Goal: Information Seeking & Learning: Learn about a topic

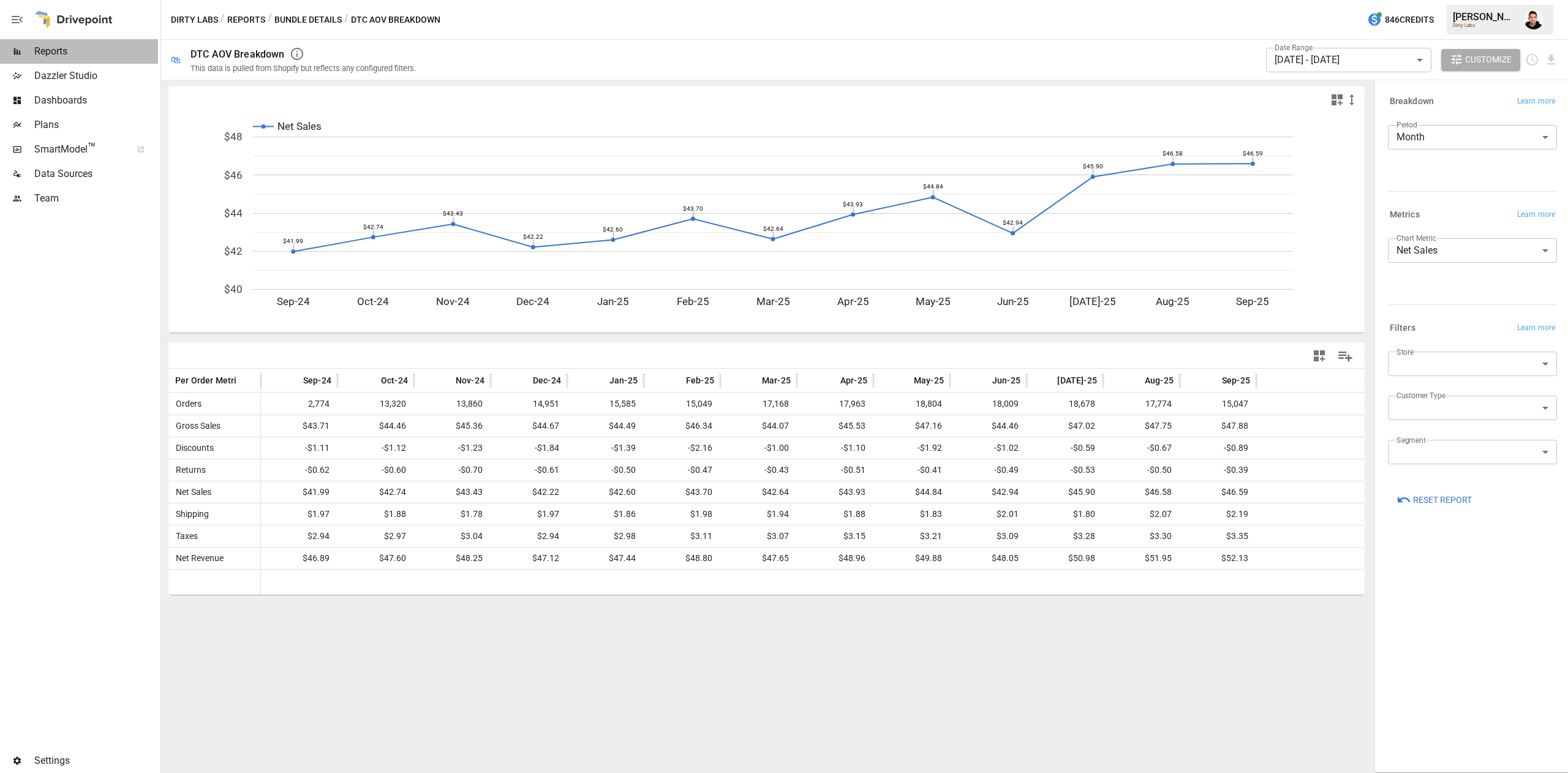
click at [64, 50] on span "Reports" at bounding box center [96, 51] width 123 height 15
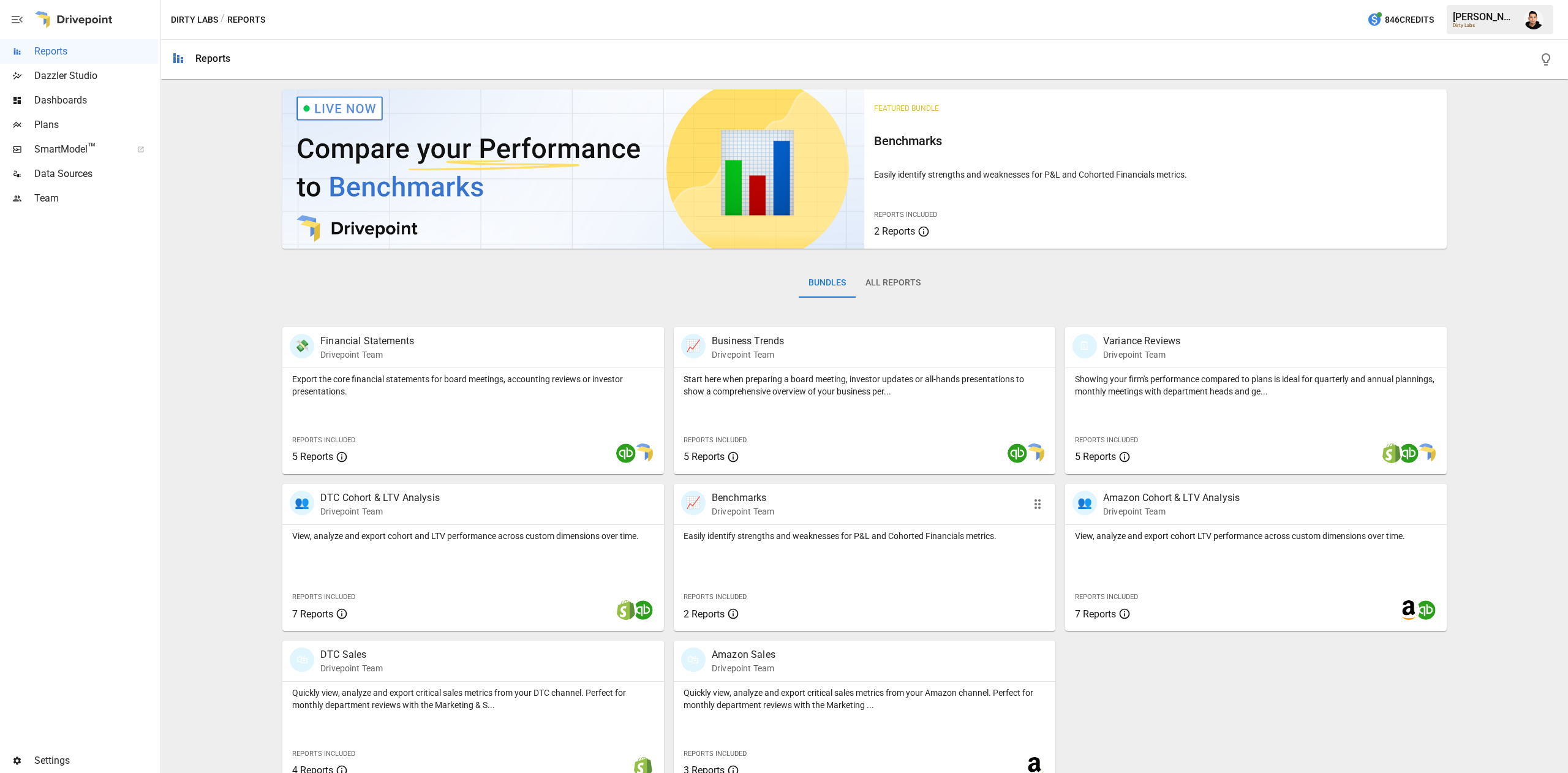
scroll to position [20, 0]
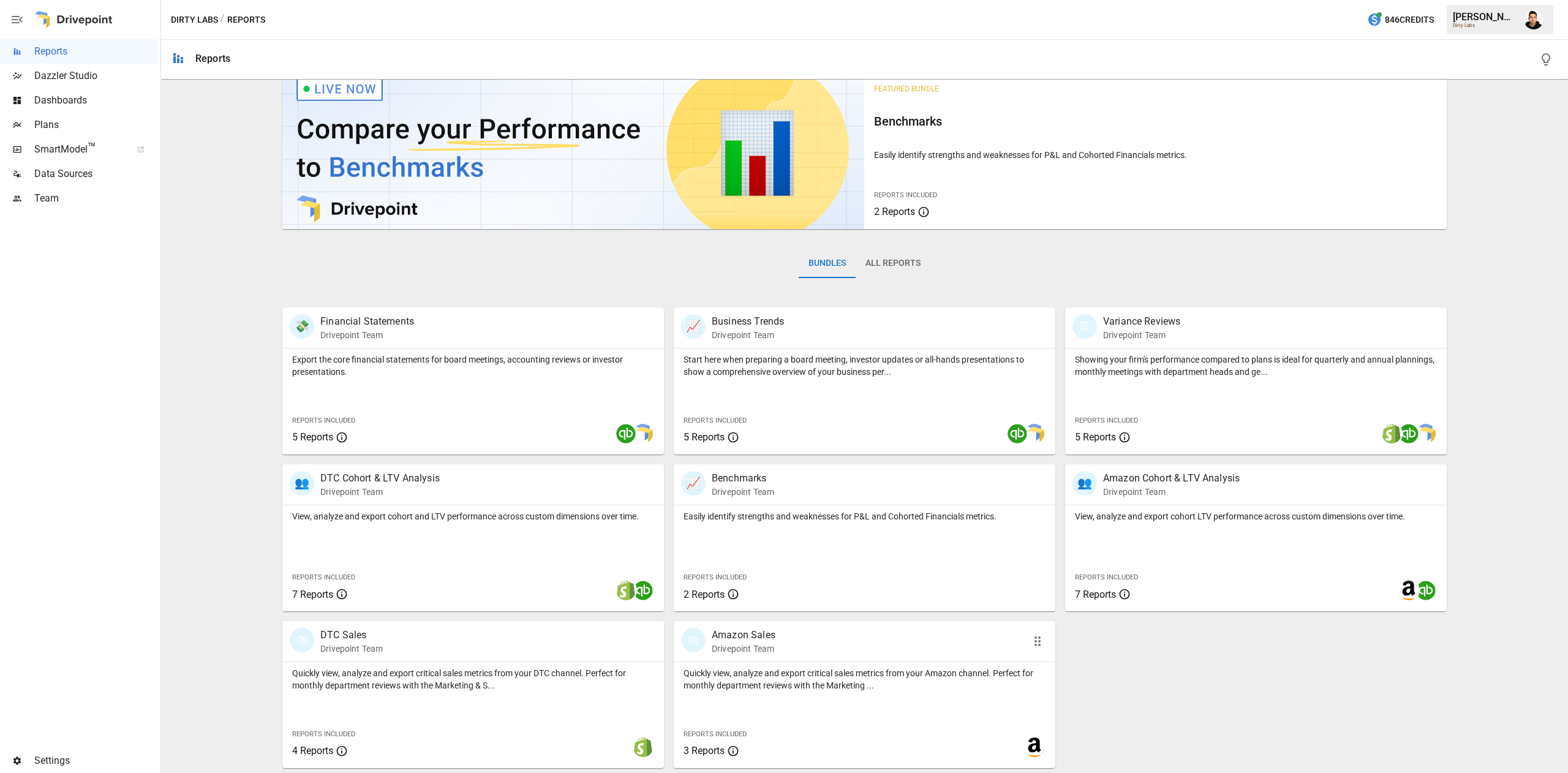
click at [826, 642] on div "🛍 Amazon Sales Drivepoint Team" at bounding box center [834, 641] width 306 height 27
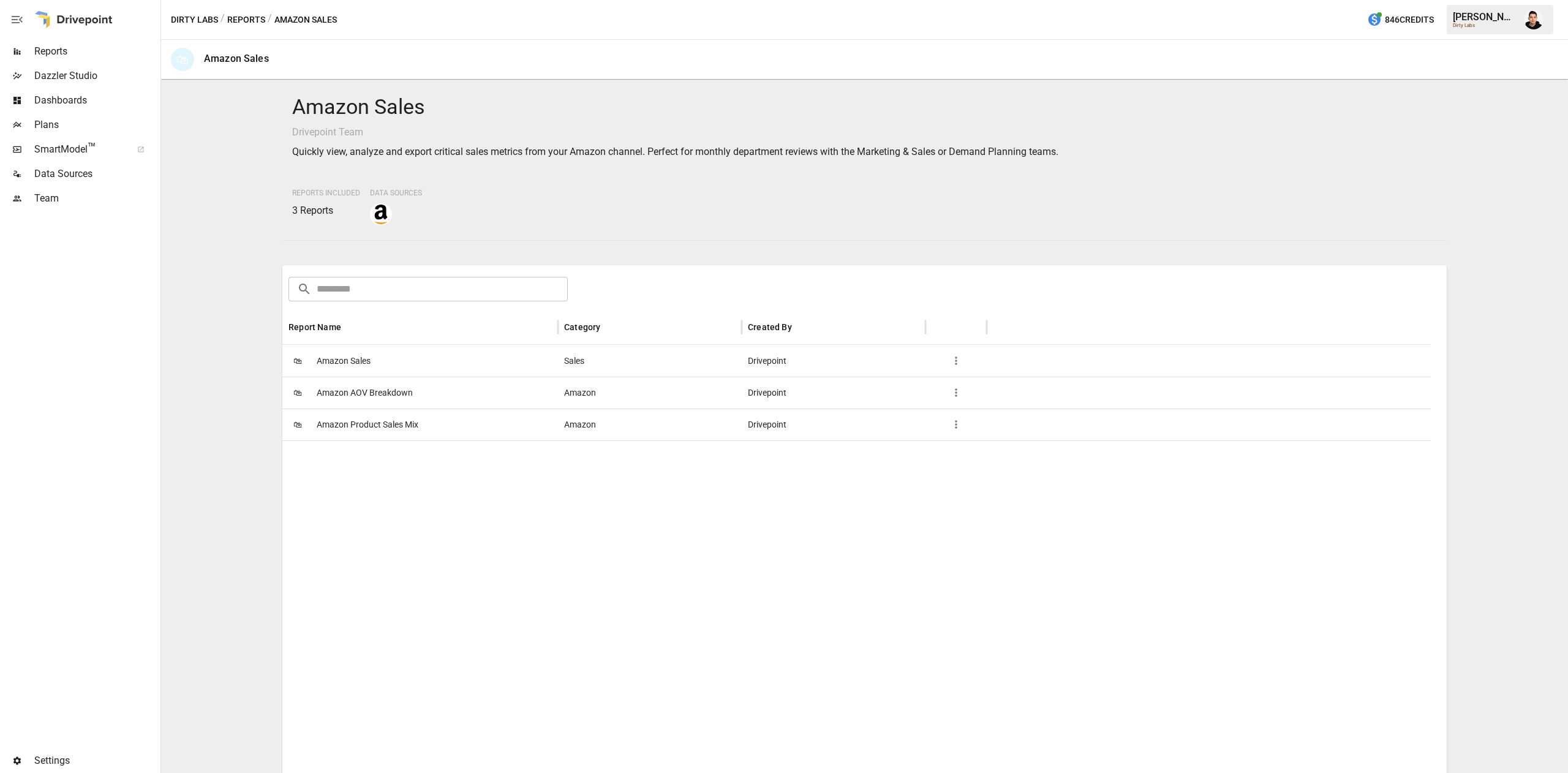
scroll to position [175, 0]
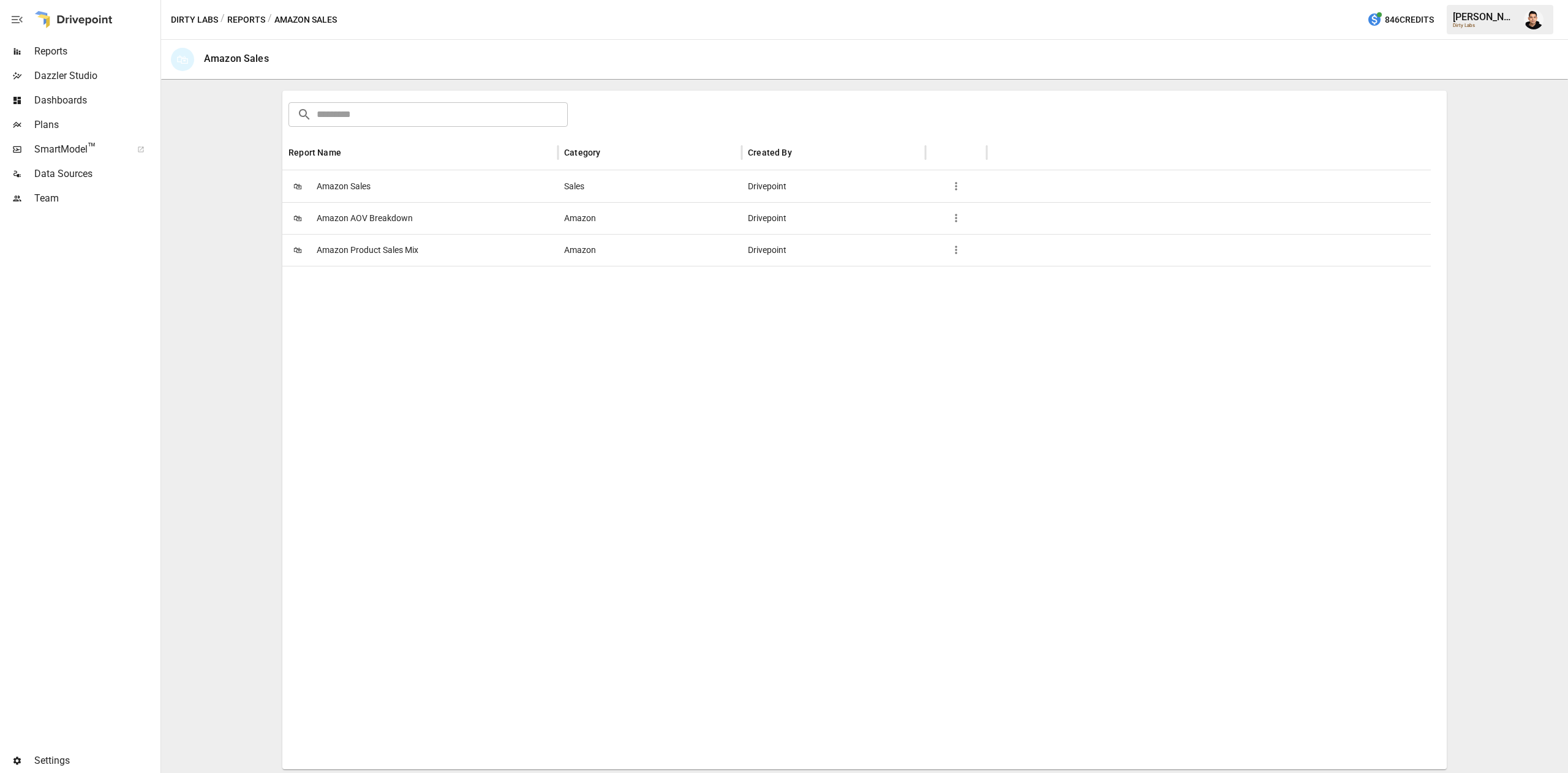
click at [365, 249] on span "Amazon Product Sales Mix" at bounding box center [368, 250] width 102 height 31
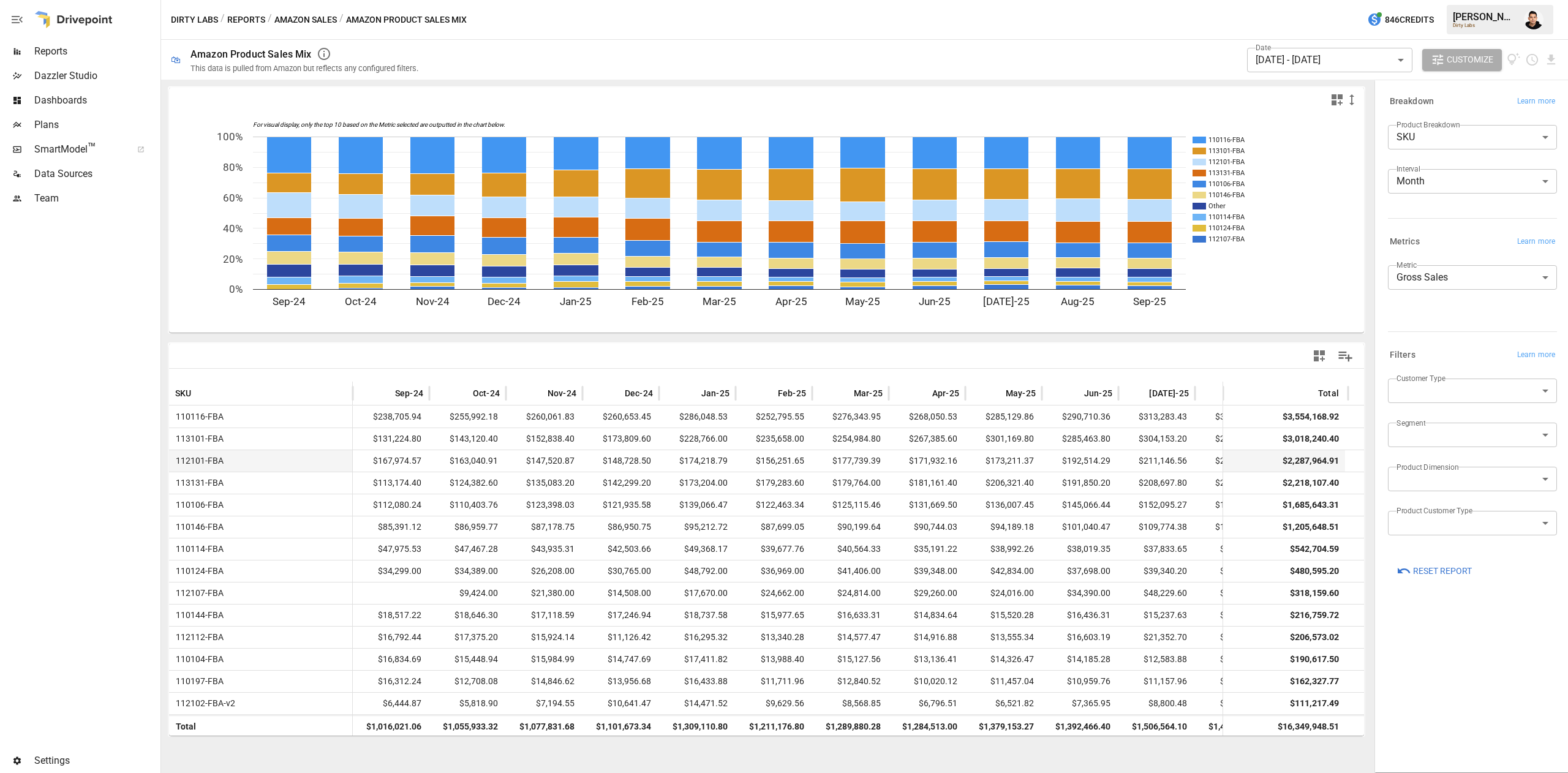
scroll to position [0, 125]
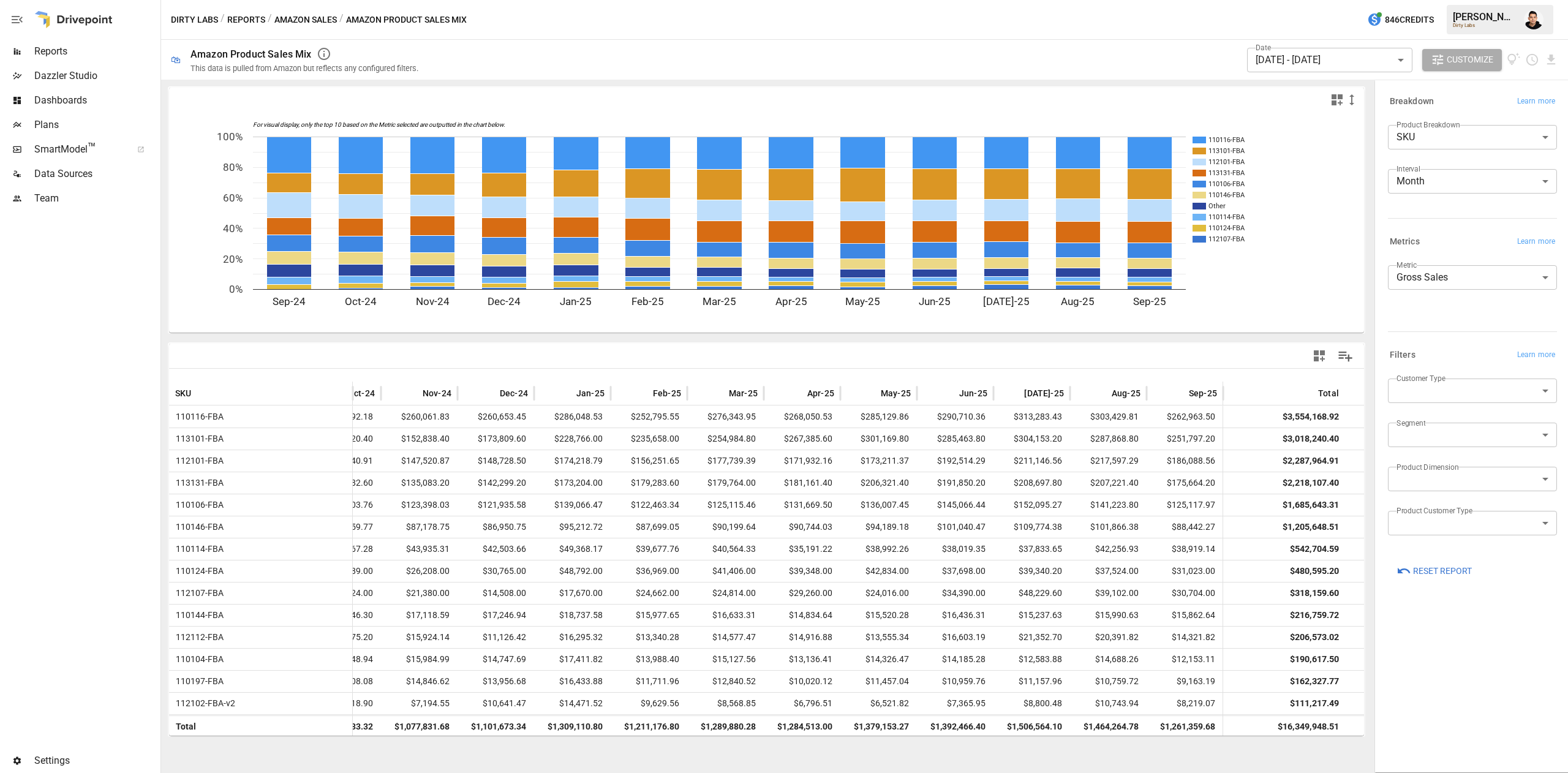
click at [1473, 0] on body "Reports Dazzler Studio Dashboards Plans SmartModel ™ Data Sources Team Settings…" at bounding box center [784, 0] width 1568 height 0
click at [1429, 414] on span "First-Time" at bounding box center [1473, 420] width 150 height 15
type input "**********"
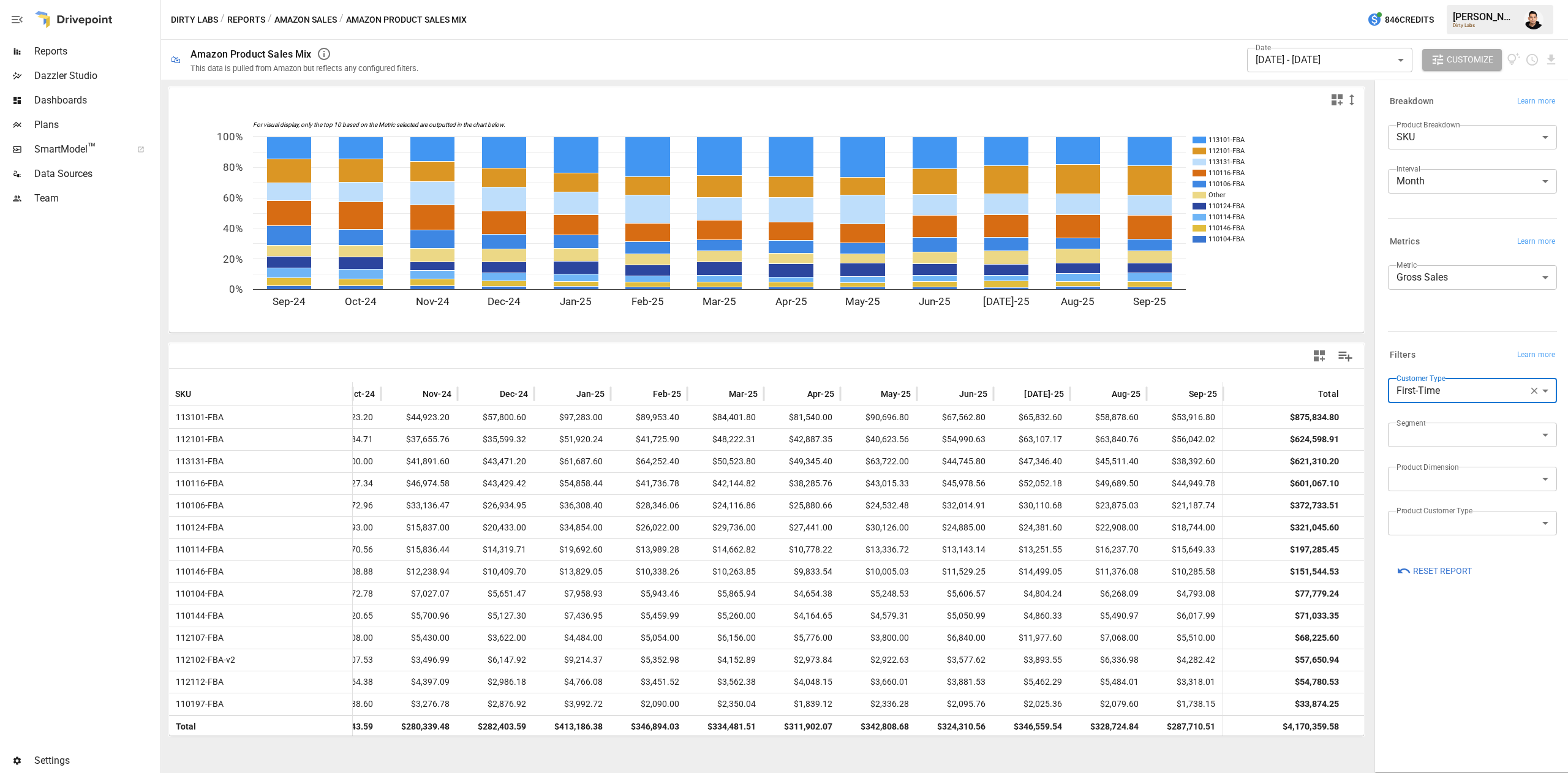
click at [1440, 0] on body "Reports Dazzler Studio Dashboards Plans SmartModel ™ Data Sources Team Settings…" at bounding box center [784, 0] width 1568 height 0
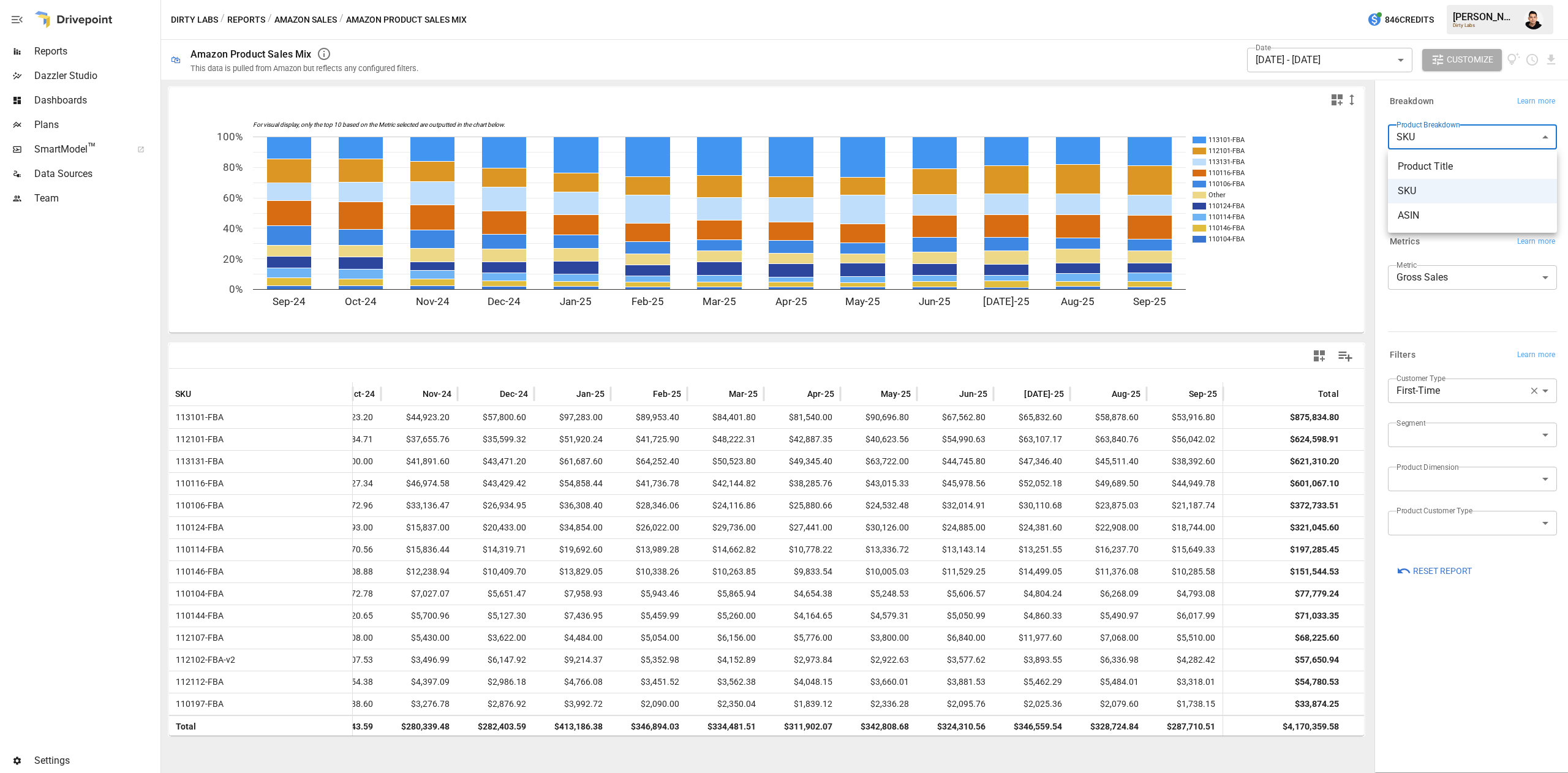
click at [1444, 169] on span "Product Title" at bounding box center [1473, 167] width 150 height 15
type input "**********"
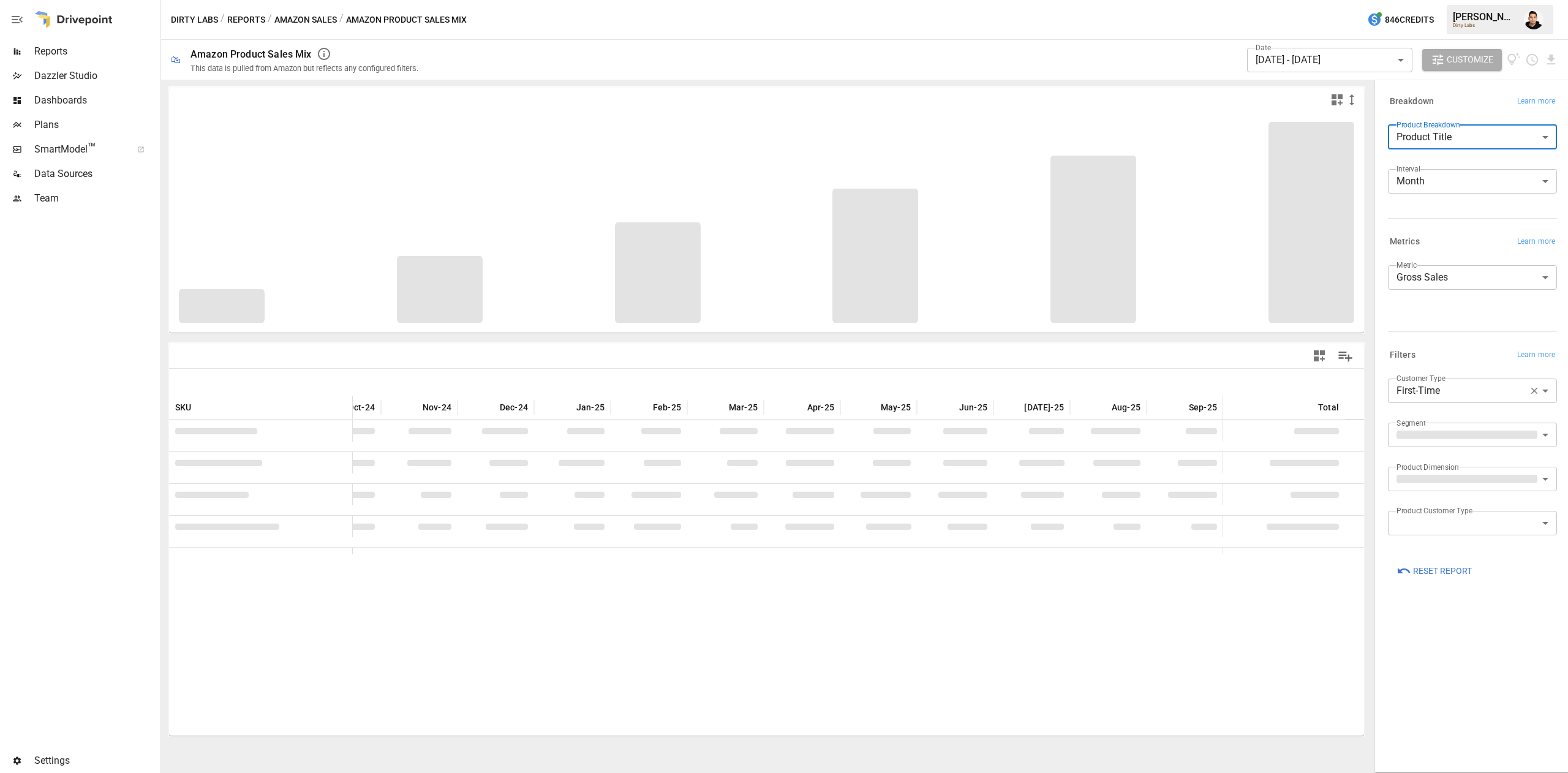
click at [1474, 0] on body "Reports Dazzler Studio Dashboards Plans SmartModel ™ Data Sources Team Settings…" at bounding box center [784, 0] width 1568 height 0
click at [1445, 332] on div at bounding box center [784, 386] width 1568 height 773
drag, startPoint x: 1445, startPoint y: 333, endPoint x: 1465, endPoint y: 534, distance: 202.0
click at [1465, 534] on div "**********" at bounding box center [1470, 340] width 194 height 523
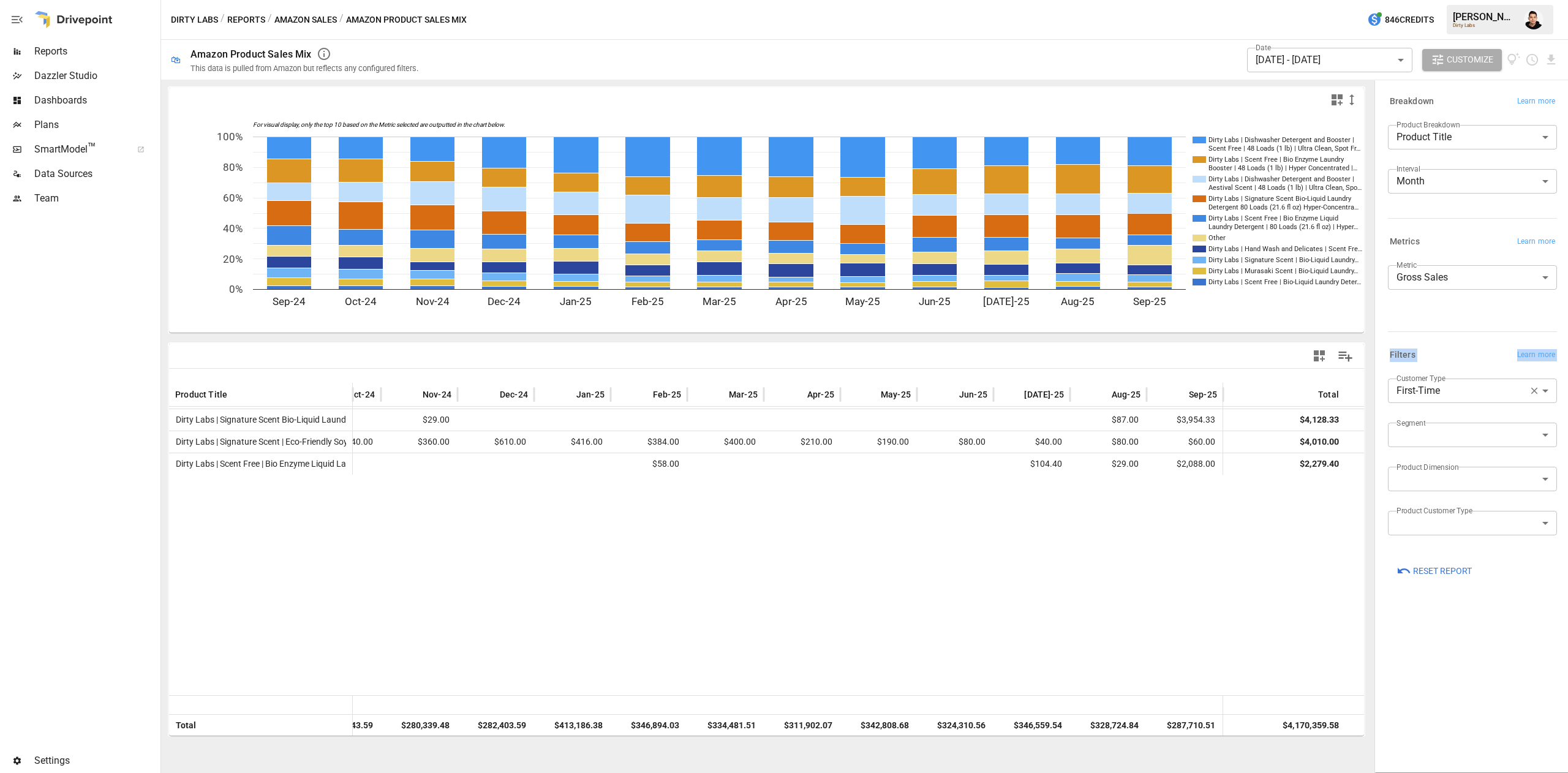
scroll to position [0, 125]
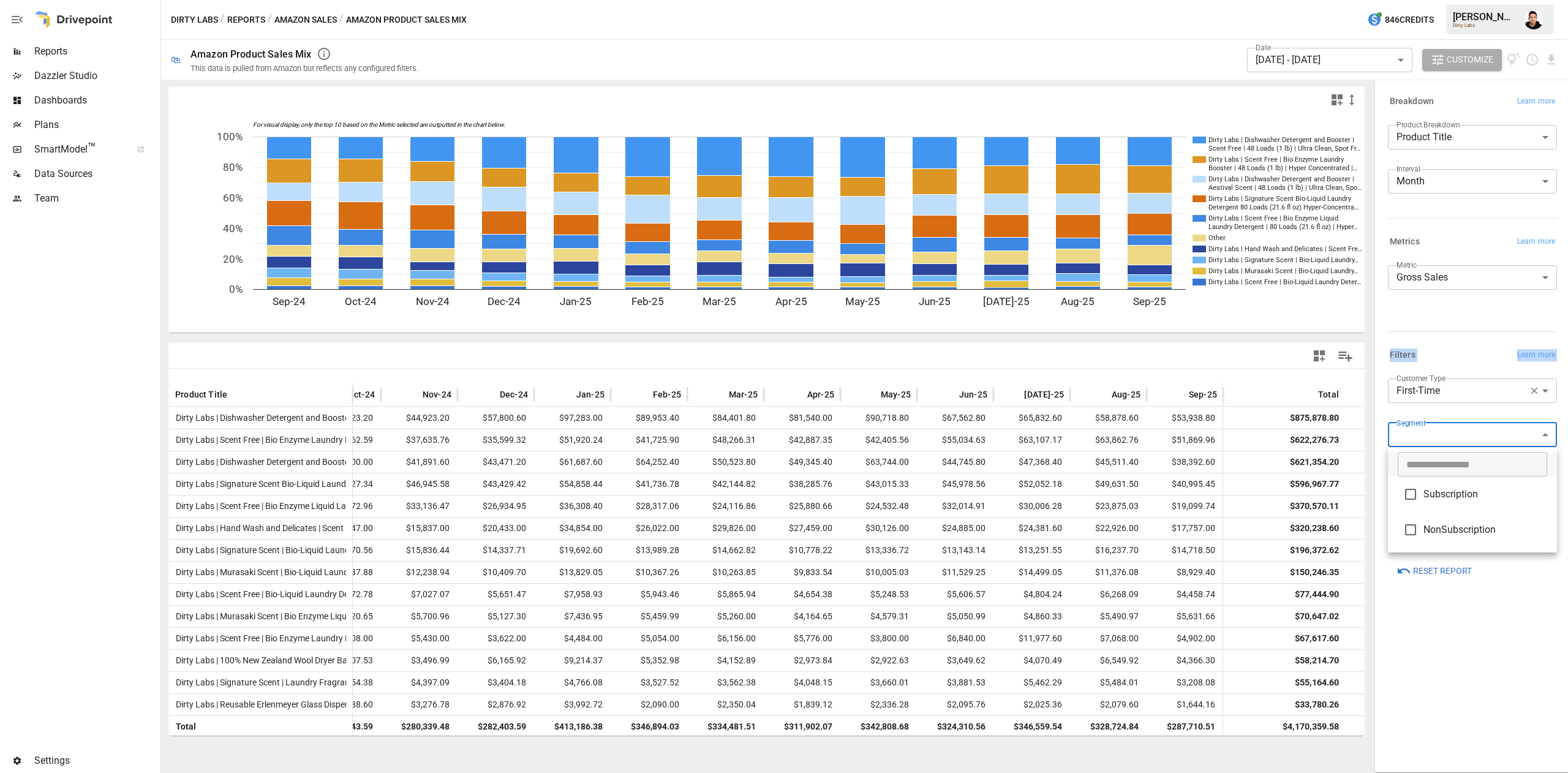
click at [1463, 0] on body "Reports Dazzler Studio Dashboards Plans SmartModel ™ Data Sources Team Settings…" at bounding box center [784, 0] width 1568 height 0
click at [1449, 619] on div at bounding box center [784, 386] width 1568 height 773
click at [1481, 0] on body "Reports Dazzler Studio Dashboards Plans SmartModel ™ Data Sources Team Settings…" at bounding box center [784, 0] width 1568 height 0
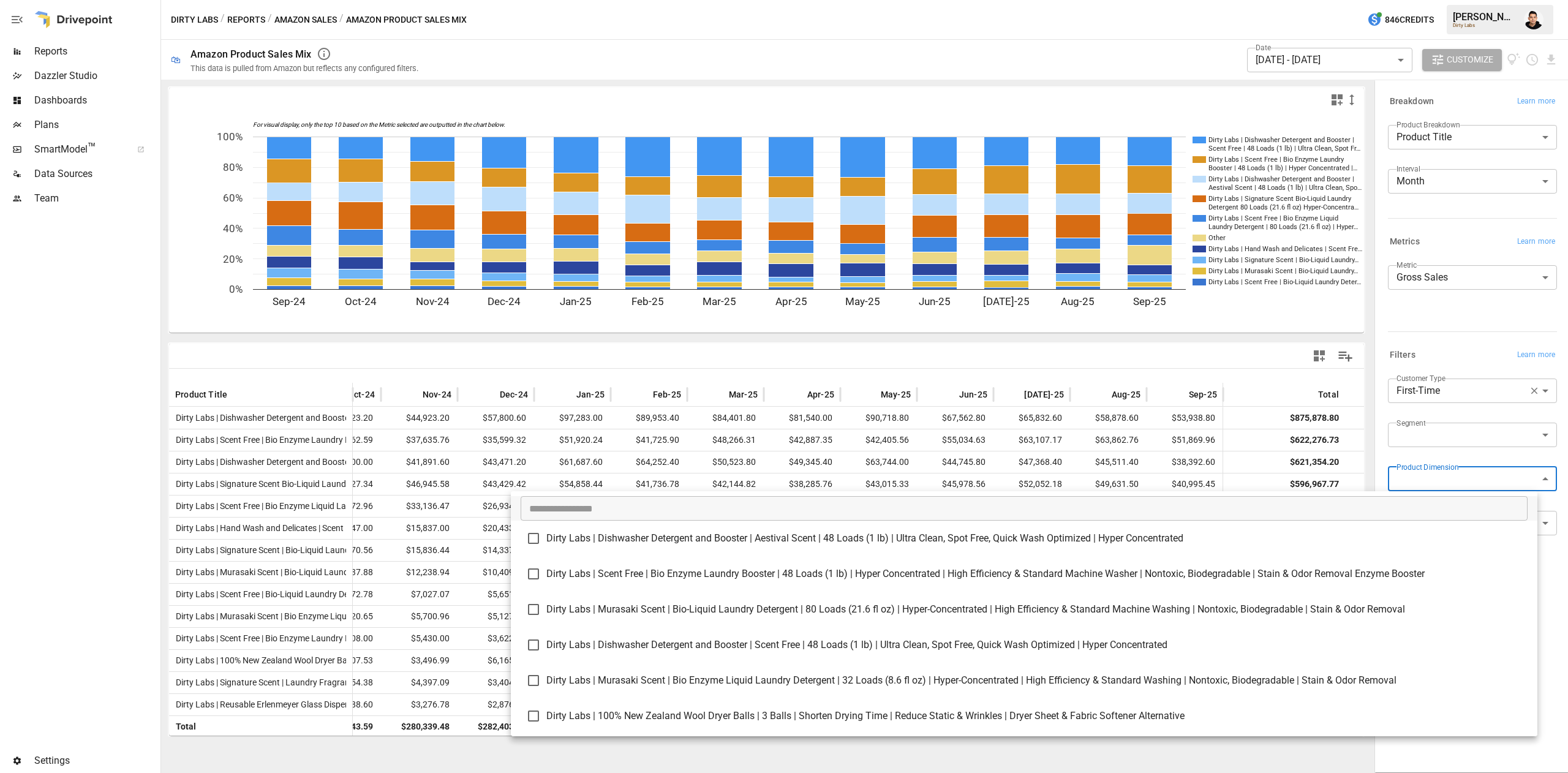
click at [1474, 455] on div at bounding box center [784, 386] width 1568 height 773
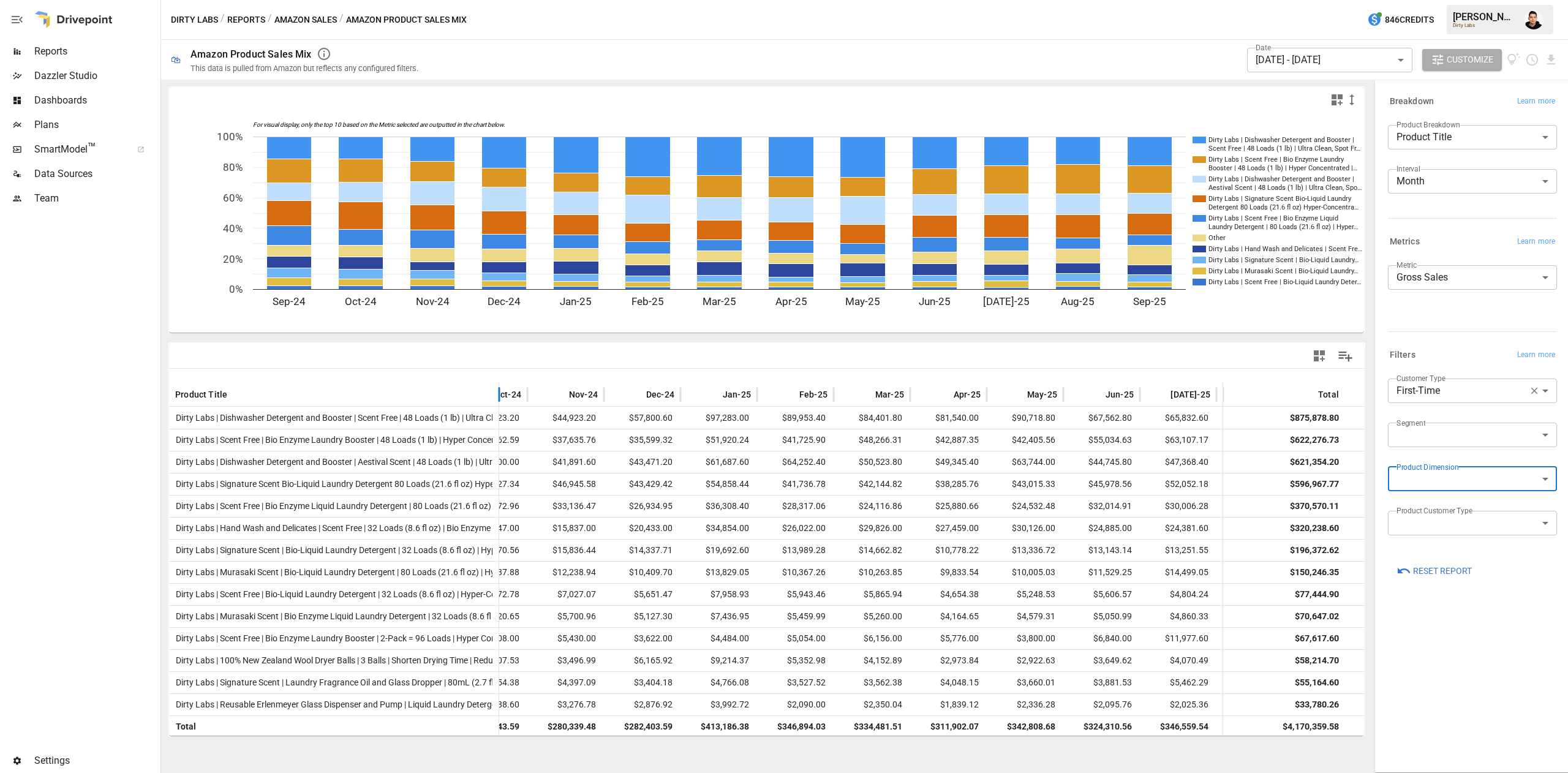
drag, startPoint x: 349, startPoint y: 389, endPoint x: 495, endPoint y: 384, distance: 146.1
click at [496, 384] on div at bounding box center [499, 394] width 6 height 24
